Goal: Task Accomplishment & Management: Manage account settings

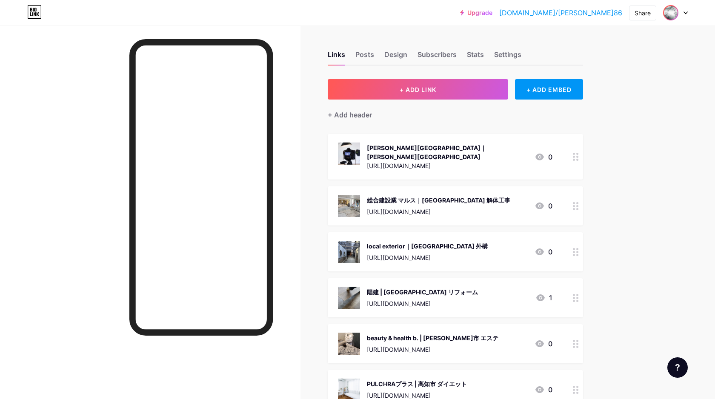
click at [673, 13] on img at bounding box center [671, 13] width 14 height 14
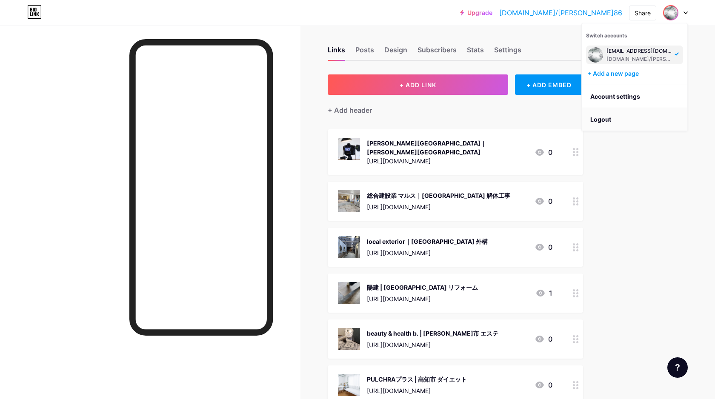
click at [606, 118] on li "Logout" at bounding box center [635, 119] width 106 height 23
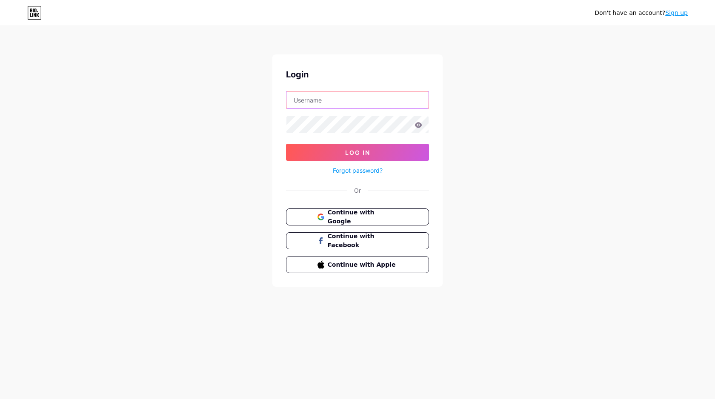
type input "[EMAIL_ADDRESS][DOMAIN_NAME]"
click at [388, 100] on input "[EMAIL_ADDRESS][DOMAIN_NAME]" at bounding box center [358, 100] width 142 height 17
drag, startPoint x: 388, startPoint y: 100, endPoint x: 253, endPoint y: 103, distance: 134.2
click at [250, 101] on div "Don't have an account? Sign up Login [EMAIL_ADDRESS][DOMAIN_NAME] Log In Forgot…" at bounding box center [357, 157] width 715 height 314
click at [226, 120] on div "Don't have an account? Sign up Login Log In Forgot password? Or Continue with G…" at bounding box center [357, 157] width 715 height 314
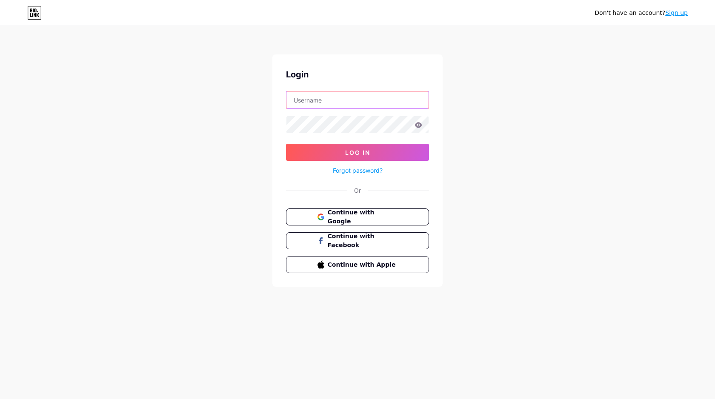
click at [293, 97] on input "text" at bounding box center [358, 100] width 142 height 17
click at [312, 98] on input "text" at bounding box center [358, 100] width 142 height 17
click at [376, 93] on input "text" at bounding box center [358, 100] width 142 height 17
drag, startPoint x: 465, startPoint y: 234, endPoint x: 451, endPoint y: 230, distance: 13.7
click at [457, 232] on div "Don't have an account? Sign up Login Log In Forgot password? Or Continue with G…" at bounding box center [357, 157] width 715 height 314
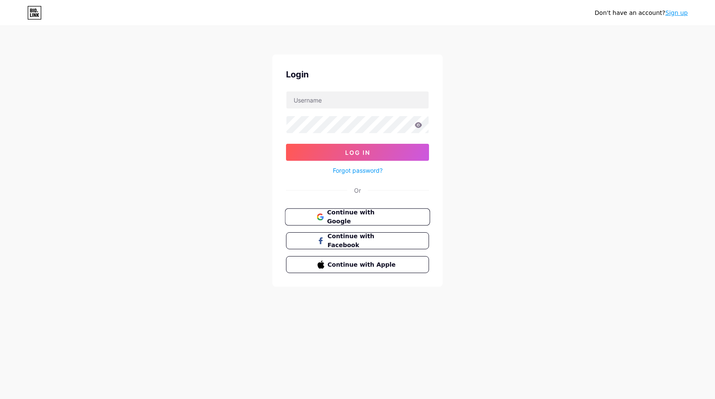
click at [418, 218] on button "Continue with Google" at bounding box center [357, 217] width 145 height 17
click at [388, 104] on input "[EMAIL_ADDRESS][DOMAIN_NAME]" at bounding box center [358, 100] width 142 height 17
type input "[EMAIL_ADDRESS][DOMAIN_NAME]"
click at [361, 152] on span "Log In" at bounding box center [357, 152] width 25 height 7
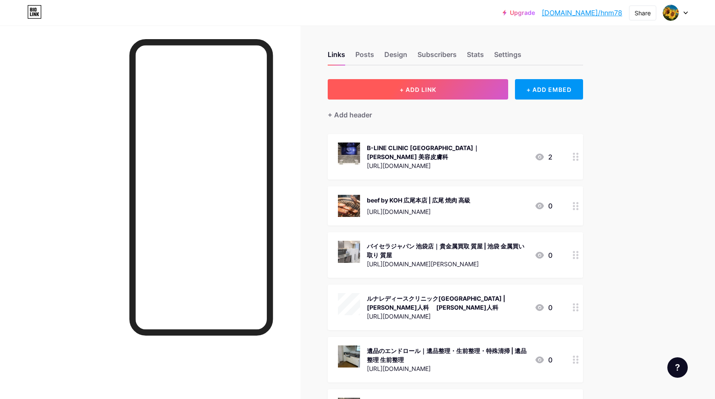
click at [455, 93] on button "+ ADD LINK" at bounding box center [418, 89] width 181 height 20
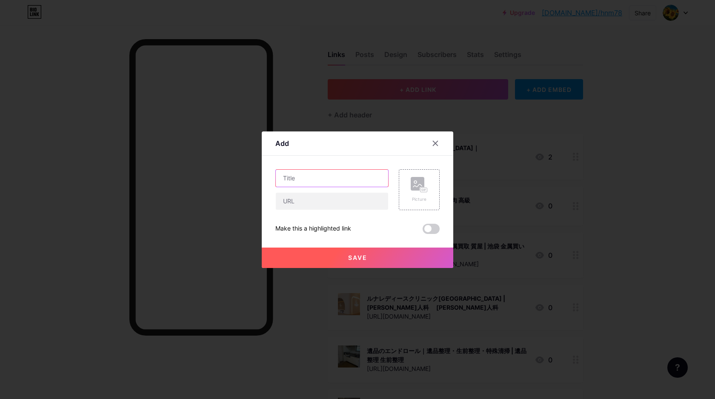
click at [320, 179] on input "text" at bounding box center [332, 178] width 112 height 17
paste input "[PERSON_NAME] WARP"
click at [356, 181] on input "神田シーシャ WARP" at bounding box center [332, 178] width 112 height 17
paste input "｜"
paste input "神田 シーシャ"
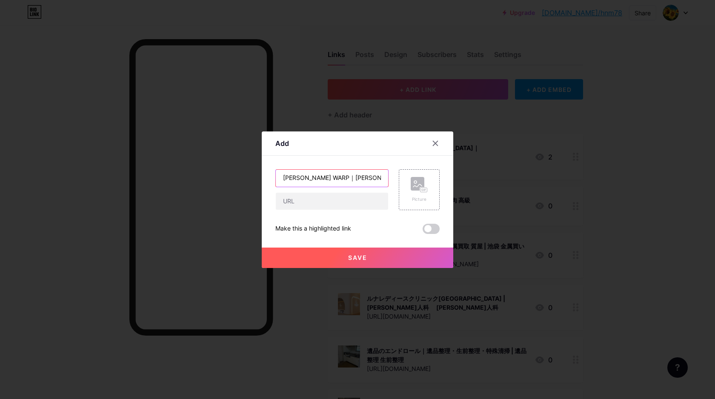
type input "神田シーシャ WARP｜神田 シーシャ"
click at [311, 202] on input "text" at bounding box center [332, 201] width 112 height 17
paste input "https://maps.app.goo.gl/EFQ7TaBXG71mRn1h6"
type input "https://maps.app.goo.gl/EFQ7TaBXG71mRn1h6"
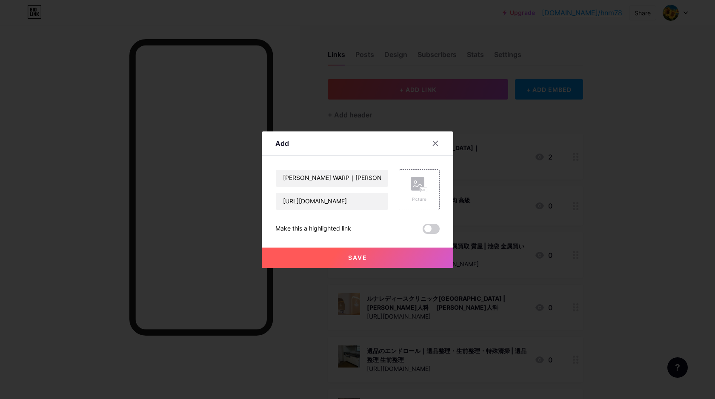
click at [398, 217] on div "神田シーシャ WARP｜神田 シーシャ https://maps.app.goo.gl/EFQ7TaBXG71mRn1h6 Picture Make this…" at bounding box center [358, 202] width 164 height 65
click at [405, 199] on div "Picture" at bounding box center [419, 190] width 41 height 41
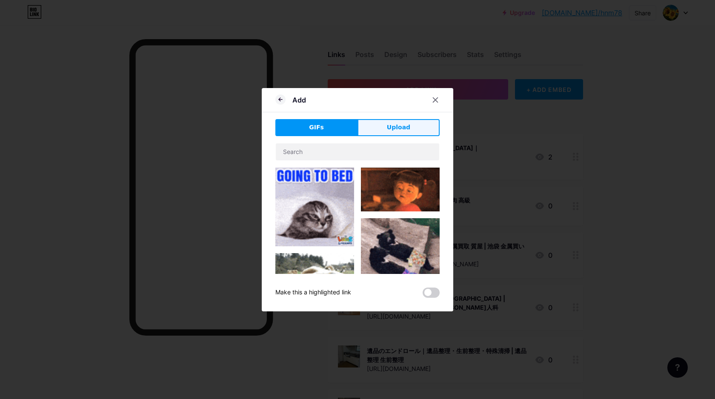
click at [410, 127] on button "Upload" at bounding box center [399, 127] width 82 height 17
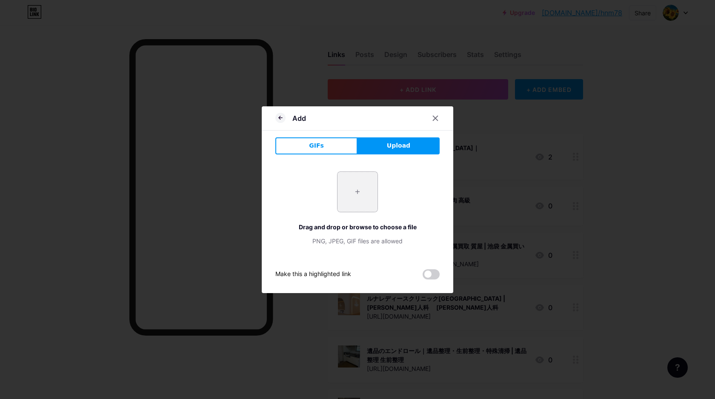
click at [357, 190] on input "file" at bounding box center [358, 192] width 40 height 40
type input "C:\fakepath\スクリーンショット 2025-09-09 10.13.46.png"
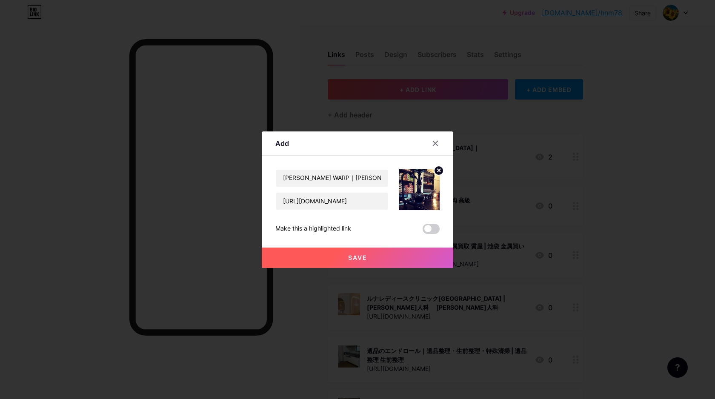
click at [359, 259] on span "Save" at bounding box center [357, 257] width 19 height 7
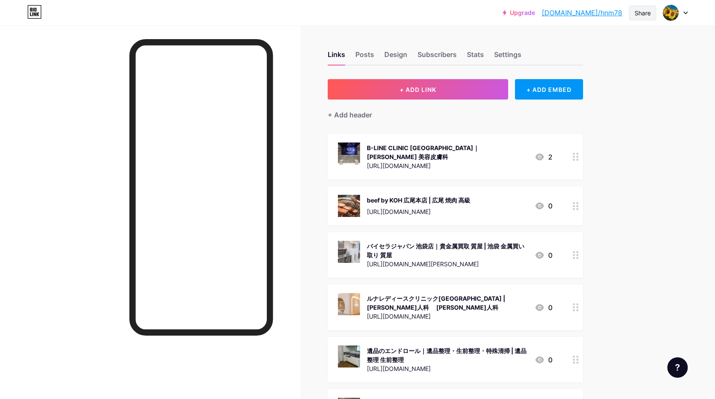
click at [642, 14] on div "Share" at bounding box center [643, 13] width 16 height 9
click at [619, 42] on div "Copy link" at bounding box center [592, 44] width 127 height 20
click at [442, 38] on div "Links Posts Design Subscribers Stats Settings" at bounding box center [456, 51] width 256 height 30
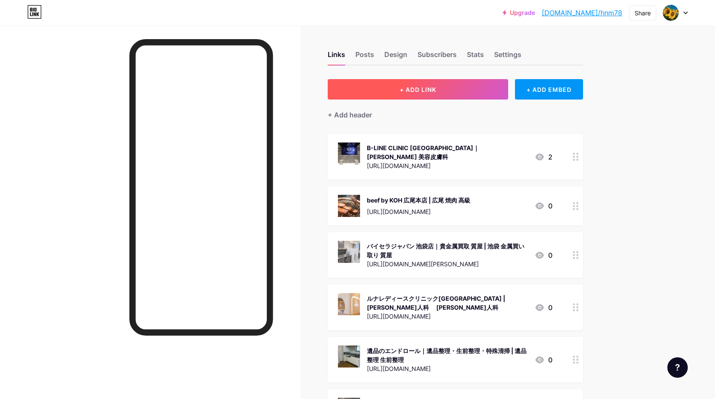
click at [442, 89] on button "+ ADD LINK" at bounding box center [418, 89] width 181 height 20
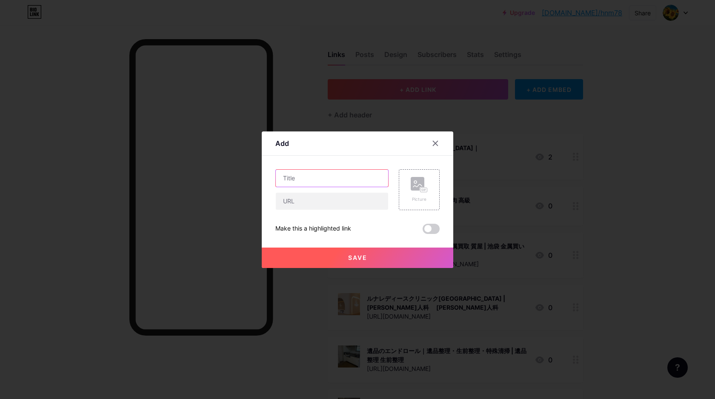
click at [304, 185] on input "text" at bounding box center [332, 178] width 112 height 17
paste input "博多シーシャ WARP 中洲リバーサイド店"
click at [376, 177] on input "博多シーシャ WARP 中洲リバーサイド店" at bounding box center [332, 178] width 112 height 17
paste input "｜"
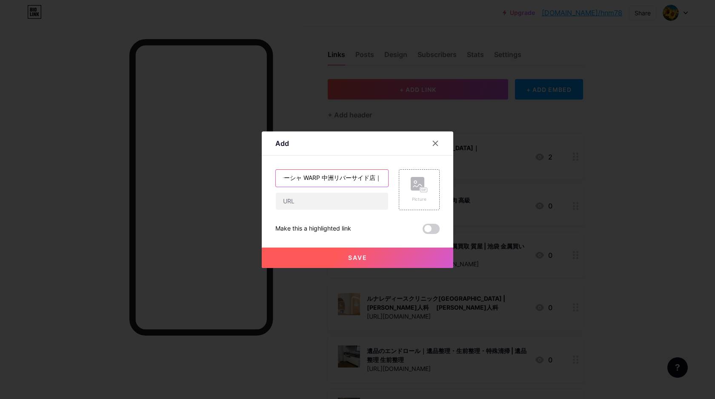
paste input "博多 シーシャ"
type input "博多シーシャ WARP 中洲リバーサイド店｜博多 シーシャ"
click at [355, 200] on input "text" at bounding box center [332, 201] width 112 height 17
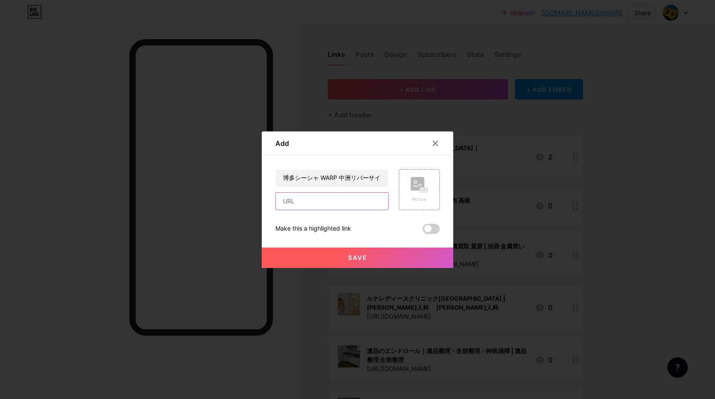
click at [317, 201] on input "text" at bounding box center [332, 201] width 112 height 17
paste input "https://maps.app.goo.gl/rAMTjVGTVyUfTNyK6"
type input "https://maps.app.goo.gl/rAMTjVGTVyUfTNyK6"
click at [397, 224] on div "Make this a highlighted link" at bounding box center [358, 229] width 164 height 10
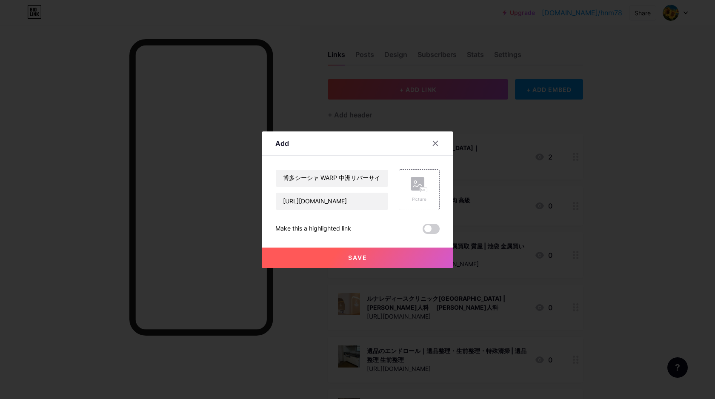
scroll to position [0, 0]
click at [412, 192] on icon at bounding box center [419, 185] width 17 height 16
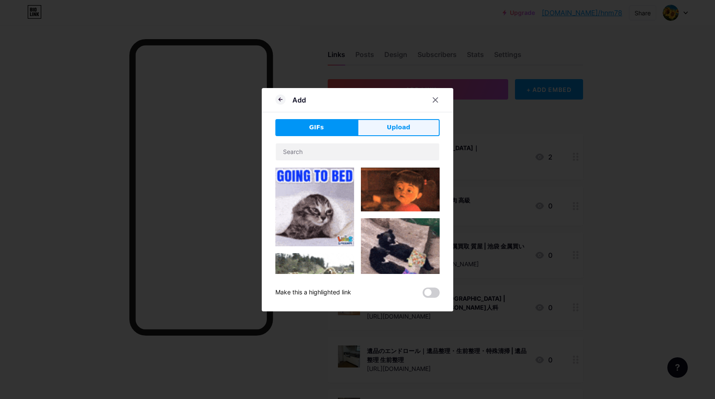
click at [396, 132] on button "Upload" at bounding box center [399, 127] width 82 height 17
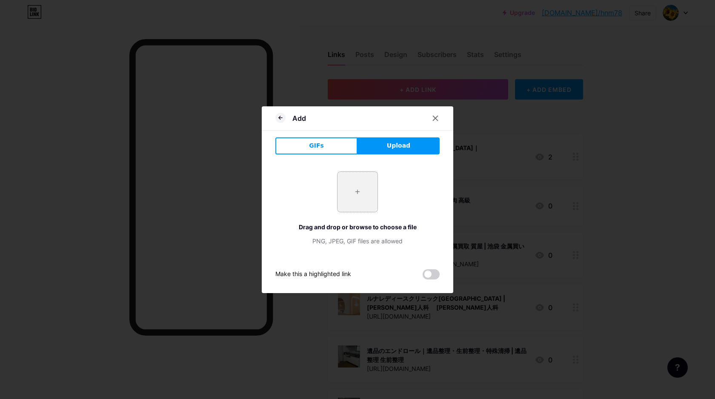
click at [346, 200] on input "file" at bounding box center [358, 192] width 40 height 40
type input "C:\fakepath\スクリーンショット 2025-09-09 10.18.30.png"
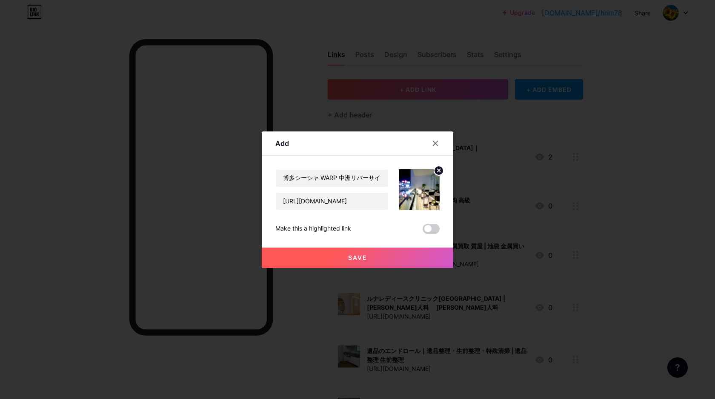
click at [369, 255] on button "Save" at bounding box center [358, 258] width 192 height 20
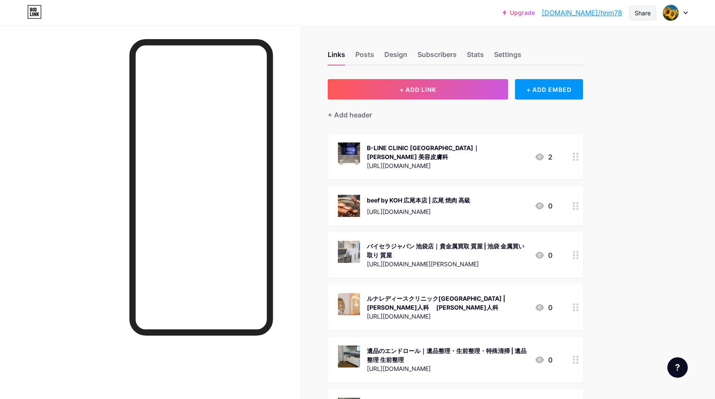
click at [649, 17] on div "Share" at bounding box center [642, 13] width 27 height 15
click at [594, 43] on div "Copy link" at bounding box center [592, 44] width 127 height 20
click at [646, 14] on div "Share" at bounding box center [643, 13] width 16 height 9
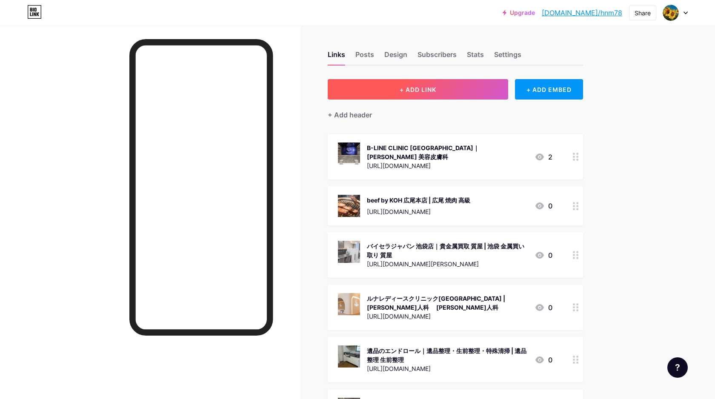
click at [457, 95] on button "+ ADD LINK" at bounding box center [418, 89] width 181 height 20
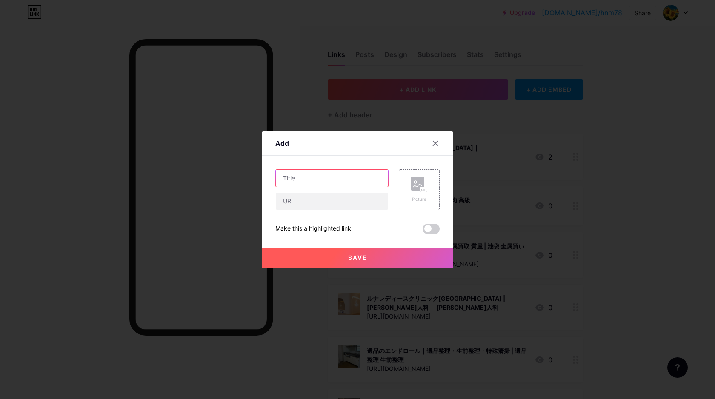
click at [314, 178] on input "text" at bounding box center [332, 178] width 112 height 17
paste input "博多 GOLF BAR WARP 中洲 RIVER SIDE（ゴルフバー ワープ）"
paste input "｜"
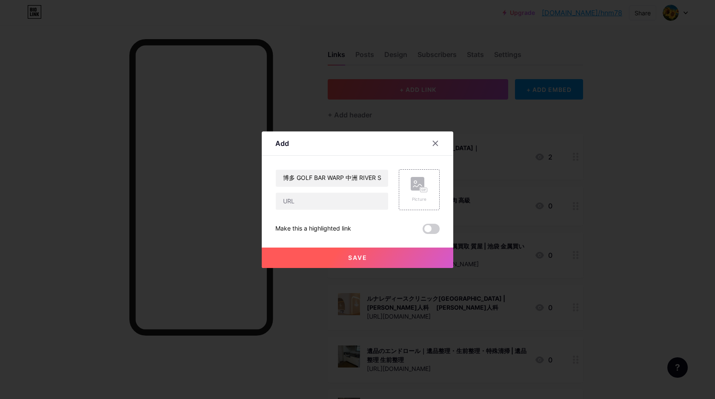
scroll to position [0, 75]
paste input "博多 ダーツバー"
type input "博多 GOLF BAR WARP 中洲 RIVER SIDE（ゴルフバー ワープ）｜博多 ダーツバー"
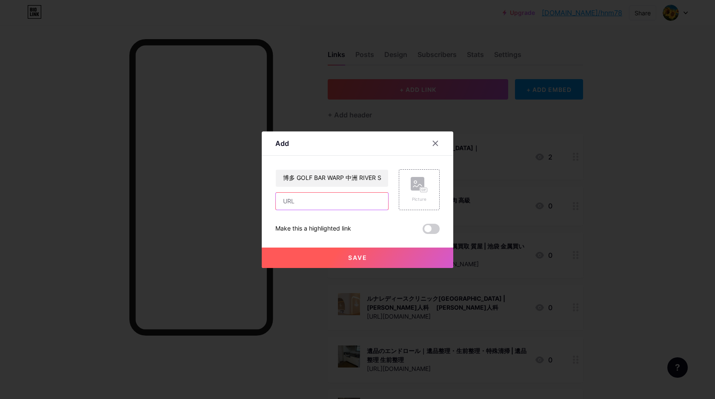
click at [333, 201] on input "text" at bounding box center [332, 201] width 112 height 17
paste input "https://maps.app.goo.gl/GEpak7Wp5MYs3JGM7"
type input "https://maps.app.goo.gl/GEpak7Wp5MYs3JGM7"
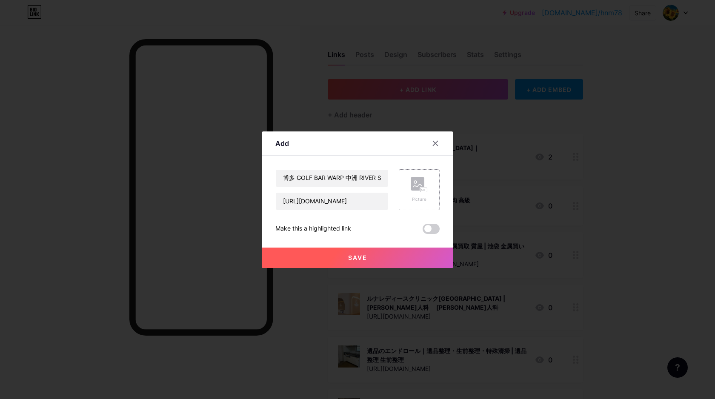
drag, startPoint x: 374, startPoint y: 217, endPoint x: 402, endPoint y: 204, distance: 30.7
click at [375, 216] on div "博多 GOLF BAR WARP 中洲 RIVER SIDE（ゴルフバー ワープ）｜博多 ダーツバー https://maps.app.goo.gl/GEpa…" at bounding box center [358, 202] width 164 height 65
click at [408, 199] on div "Picture" at bounding box center [419, 190] width 41 height 41
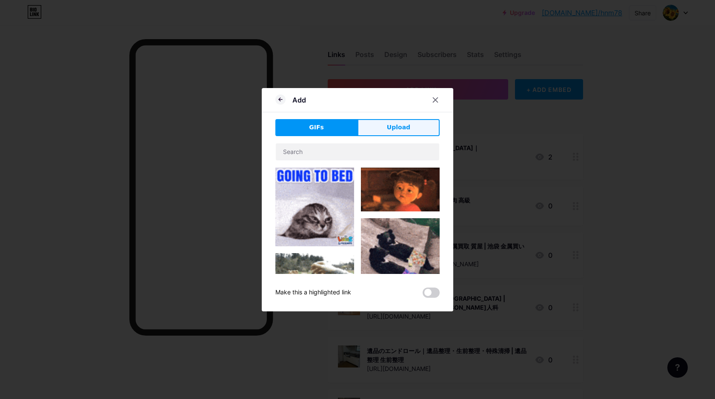
click at [374, 129] on button "Upload" at bounding box center [399, 127] width 82 height 17
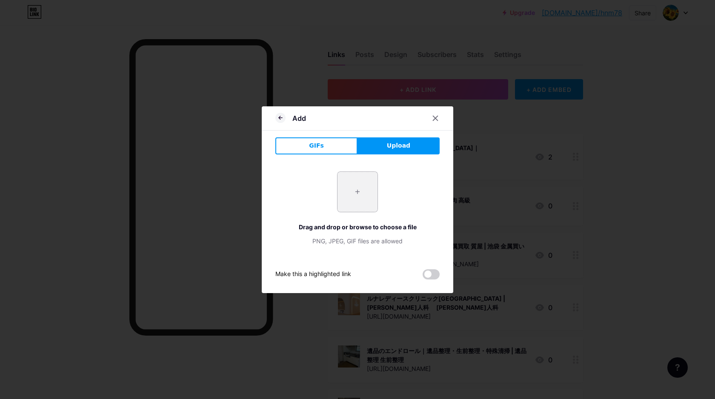
click at [366, 190] on input "file" at bounding box center [358, 192] width 40 height 40
type input "C:\fakepath\スクリーンショット 2025-09-09 10.26.05.png"
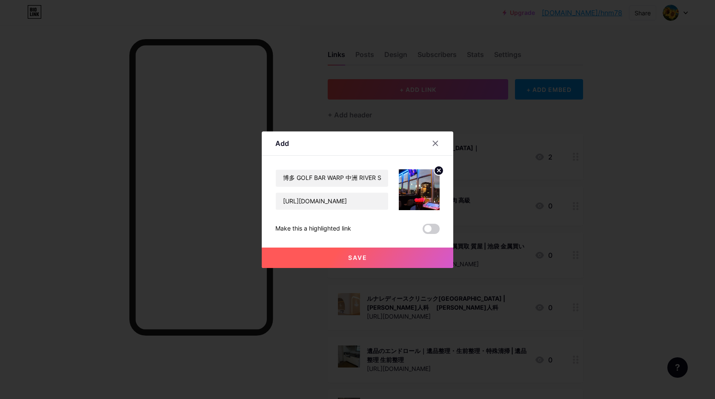
click at [356, 257] on span "Save" at bounding box center [357, 257] width 19 height 7
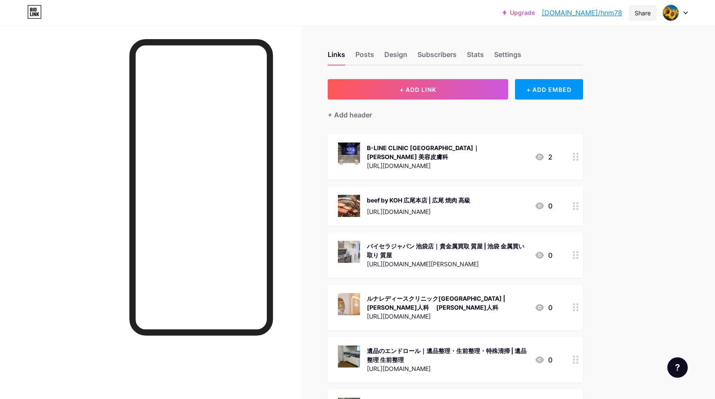
click at [650, 16] on div "Share" at bounding box center [643, 13] width 16 height 9
click at [631, 34] on div "Copy link" at bounding box center [592, 44] width 127 height 20
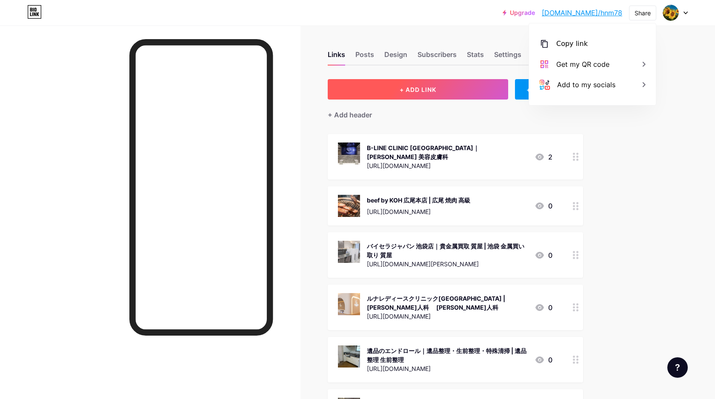
click at [419, 94] on button "+ ADD LINK" at bounding box center [418, 89] width 181 height 20
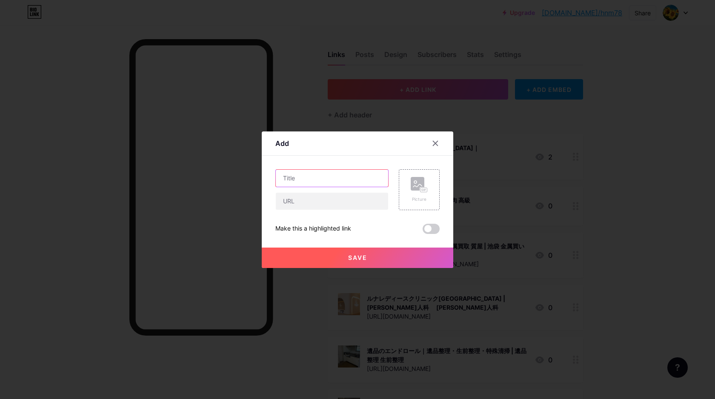
click at [334, 173] on input "text" at bounding box center [332, 178] width 112 height 17
paste input "DL・BEAUTY 天神春吉店【マツエク/パリジェンヌ/アイブロウ/ネイル】"
paste input "｜"
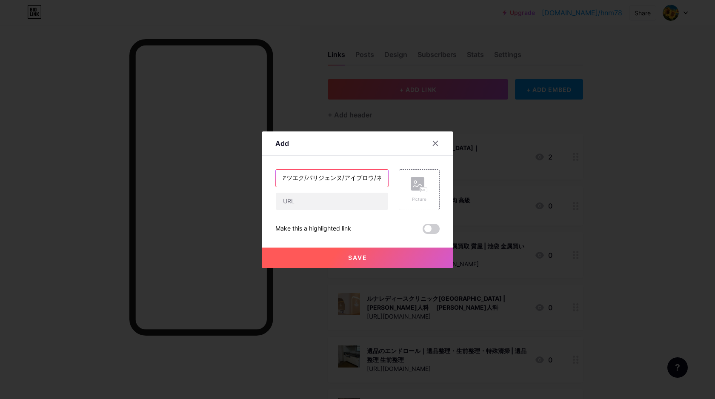
paste input "天神 マツエク"
type input "DL・BEAUTY 天神春吉店【マツエク/パリジェンヌ/アイブロウ/ネイル】｜天神 マツエク"
drag, startPoint x: 320, startPoint y: 204, endPoint x: 340, endPoint y: 207, distance: 20.8
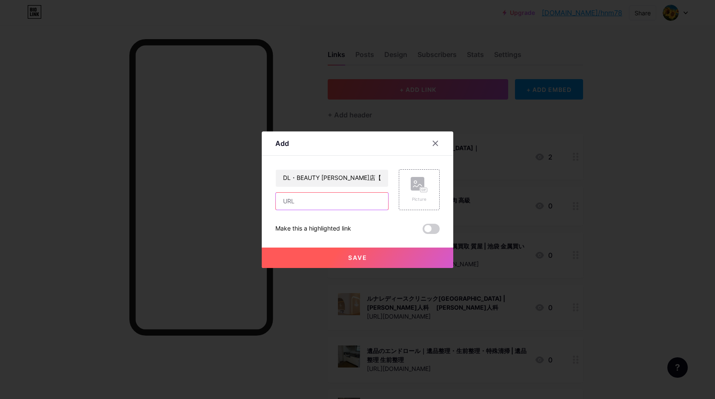
click at [320, 204] on input "text" at bounding box center [332, 201] width 112 height 17
paste input "https://maps.app.goo.gl/ndnZFxppSRRGtm4d9"
type input "https://maps.app.goo.gl/ndnZFxppSRRGtm4d9"
click at [420, 215] on div "DL・BEAUTY 天神春吉店【マツエク/パリジェンヌ/アイブロウ/ネイル】｜天神 マツエク https://maps.app.goo.gl/ndnZFxpp…" at bounding box center [358, 202] width 164 height 65
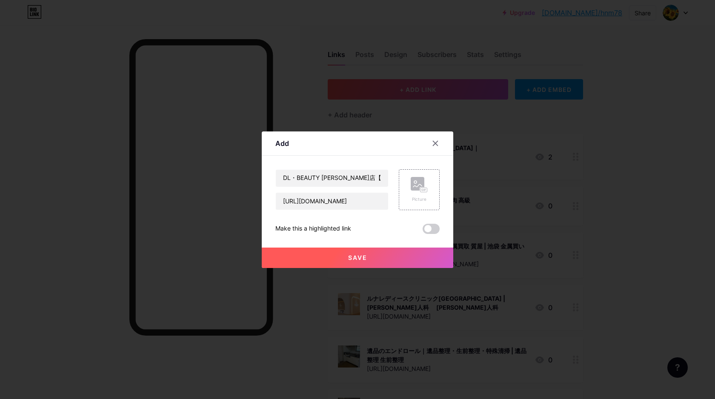
scroll to position [0, 0]
click at [423, 195] on div "Picture" at bounding box center [419, 190] width 17 height 26
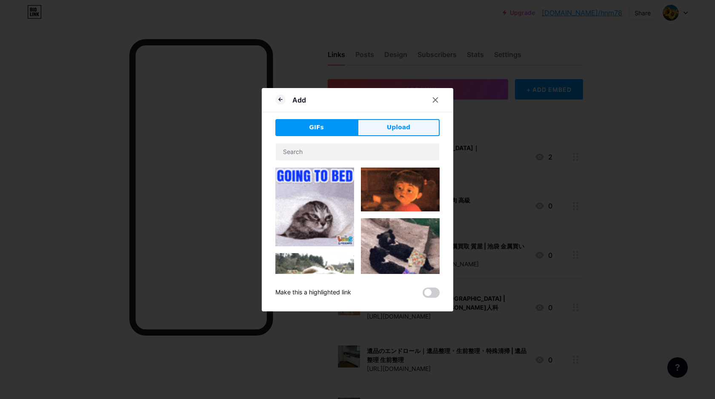
click at [408, 129] on span "Upload" at bounding box center [398, 127] width 23 height 9
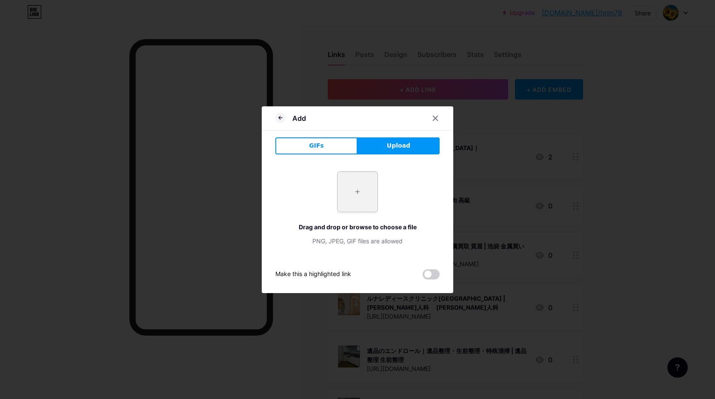
click at [368, 194] on input "file" at bounding box center [358, 192] width 40 height 40
type input "C:\fakepath\スクリーンショット 2025-09-09 10.29.29.png"
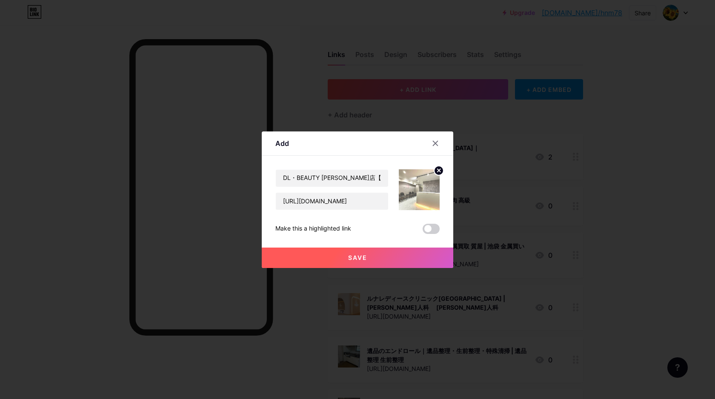
click at [368, 257] on button "Save" at bounding box center [358, 258] width 192 height 20
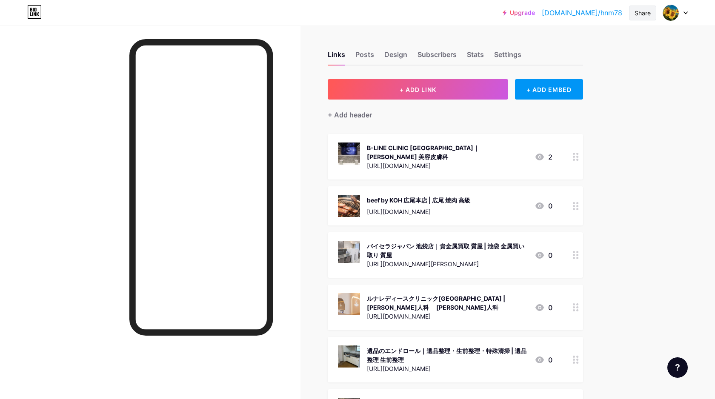
click at [644, 17] on div "Share" at bounding box center [643, 13] width 16 height 9
click at [608, 43] on div "Copy link" at bounding box center [592, 44] width 127 height 20
click at [648, 15] on div "Share" at bounding box center [643, 13] width 16 height 9
